Goal: Information Seeking & Learning: Learn about a topic

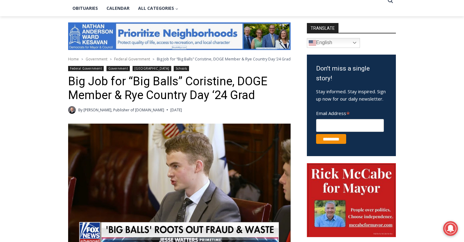
scroll to position [155, 0]
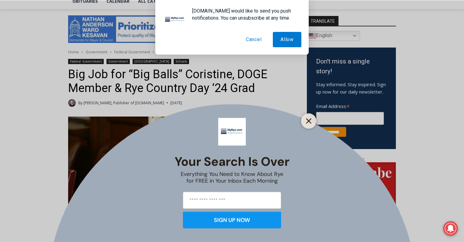
click at [305, 124] on button "Close" at bounding box center [308, 120] width 9 height 9
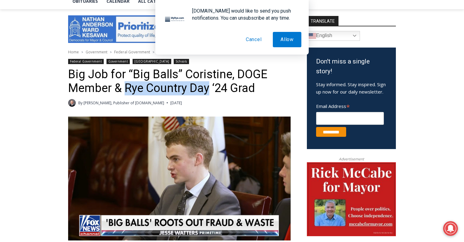
drag, startPoint x: 124, startPoint y: 97, endPoint x: 206, endPoint y: 96, distance: 82.5
click at [206, 95] on h1 "Big Job for “Big Balls” Coristine, DOGE Member & Rye Country Day ‘24 Grad" at bounding box center [179, 81] width 222 height 28
copy h1 "Rye Country Day"
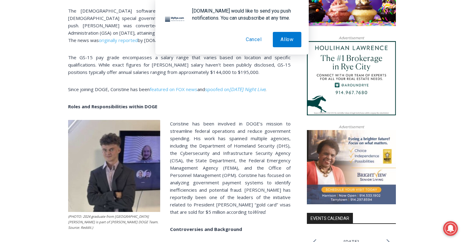
scroll to position [468, 0]
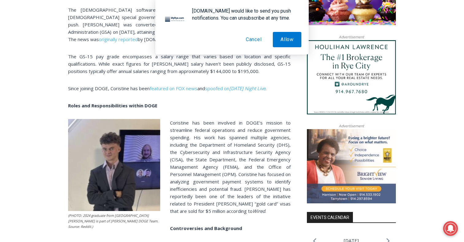
click at [272, 170] on span "Coristine has been involved in DOGE’s mission to streamline federal operations …" at bounding box center [230, 167] width 120 height 94
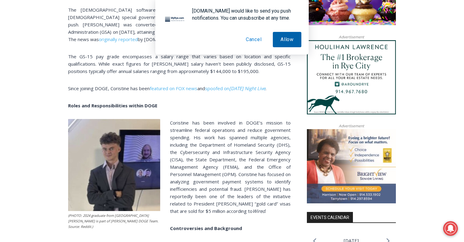
click at [288, 38] on button "Allow" at bounding box center [287, 39] width 29 height 15
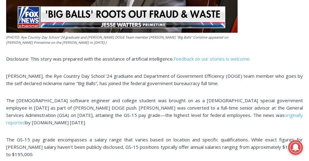
scroll to position [327, 0]
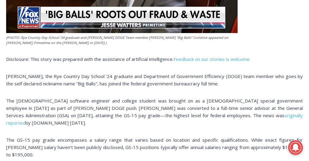
drag, startPoint x: 99, startPoint y: 124, endPoint x: 112, endPoint y: 99, distance: 28.7
click at [112, 99] on p "The [DEMOGRAPHIC_DATA] software engineer and college student was brought on as …" at bounding box center [154, 111] width 297 height 29
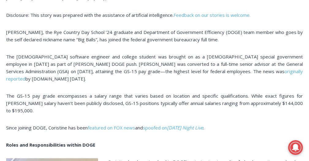
scroll to position [373, 0]
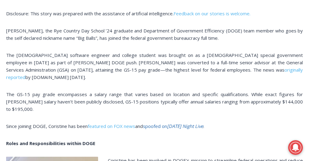
click at [151, 125] on span "spoofed on" at bounding box center [155, 126] width 24 height 6
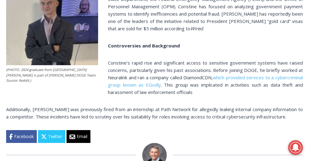
scroll to position [558, 0]
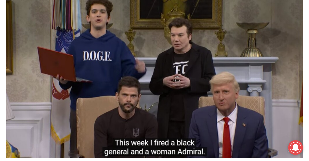
scroll to position [241, 0]
